Goal: Find specific page/section

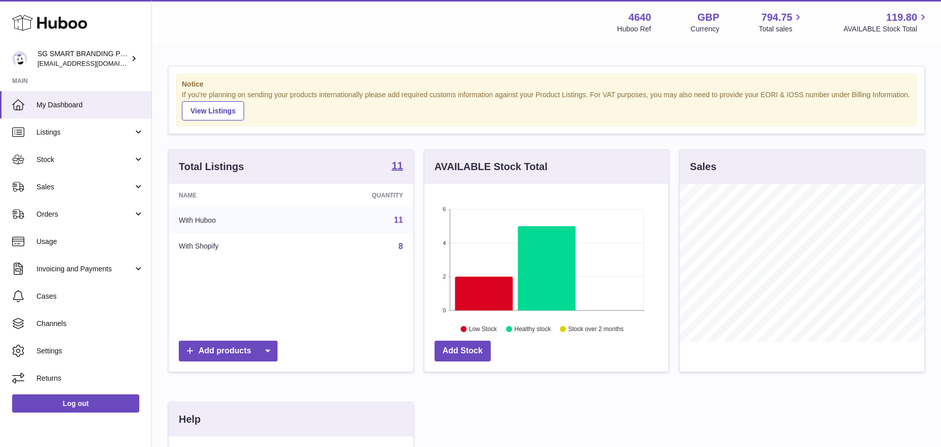
scroll to position [158, 244]
click at [57, 374] on span "Returns" at bounding box center [89, 379] width 107 height 10
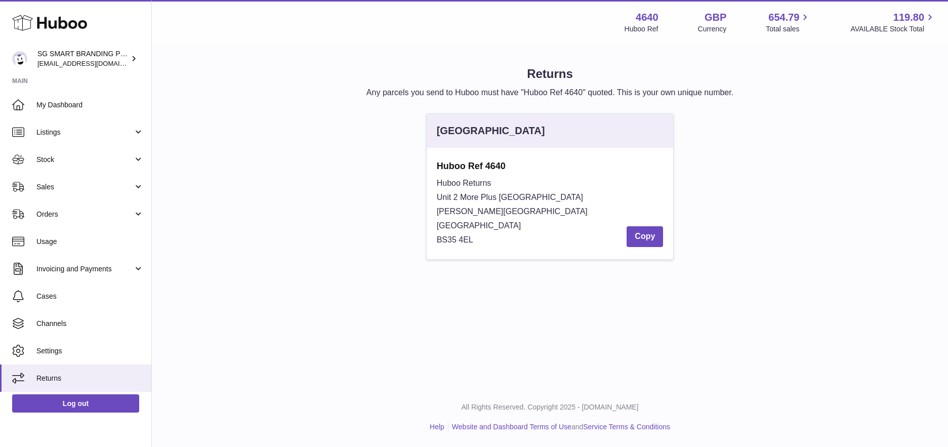
drag, startPoint x: 476, startPoint y: 238, endPoint x: 429, endPoint y: 187, distance: 69.2
click at [429, 187] on div "Huboo Ref 4640 Huboo Returns Unit 2 More Plus Central Park Hudson Ave Severn Be…" at bounding box center [550, 203] width 247 height 111
drag, startPoint x: 437, startPoint y: 164, endPoint x: 484, endPoint y: 239, distance: 88.2
click at [484, 239] on div "Huboo Ref 4640 Huboo Returns Unit 2 More Plus Central Park Hudson Ave Severn Be…" at bounding box center [550, 203] width 227 height 87
copy div "Huboo Ref 4640 Huboo Returns Unit 2 More Plus Central Park Hudson Ave Severn Be…"
